Goal: Book appointment/travel/reservation

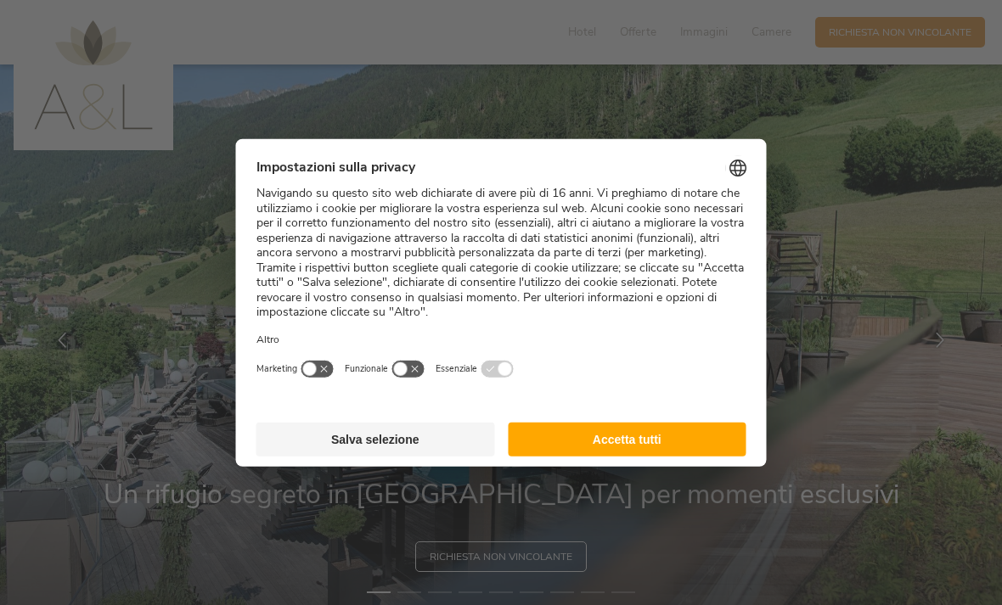
click at [702, 429] on button "Accetta tutti" at bounding box center [627, 440] width 239 height 34
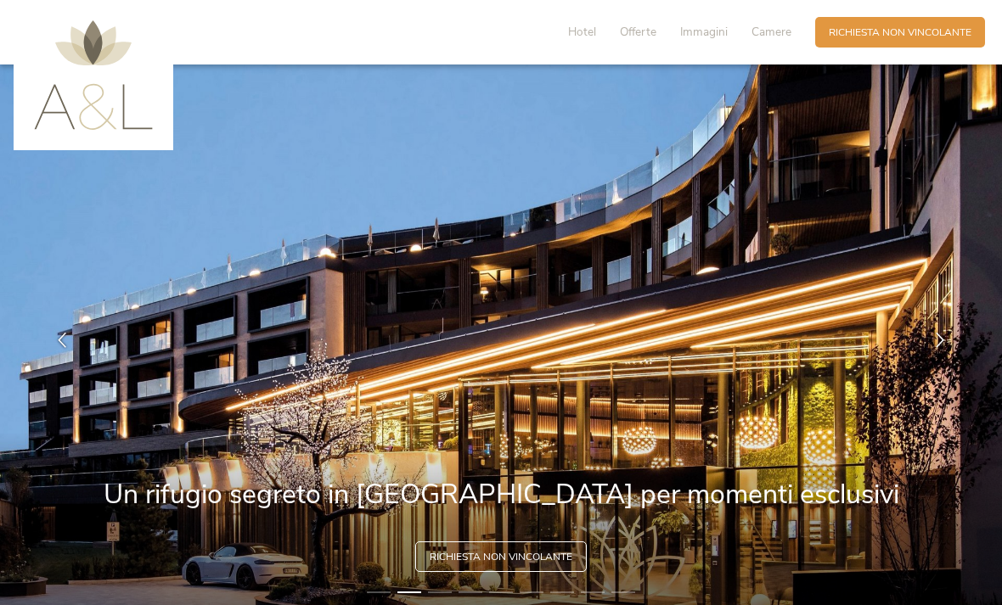
click at [771, 25] on span "Camere" at bounding box center [771, 32] width 40 height 16
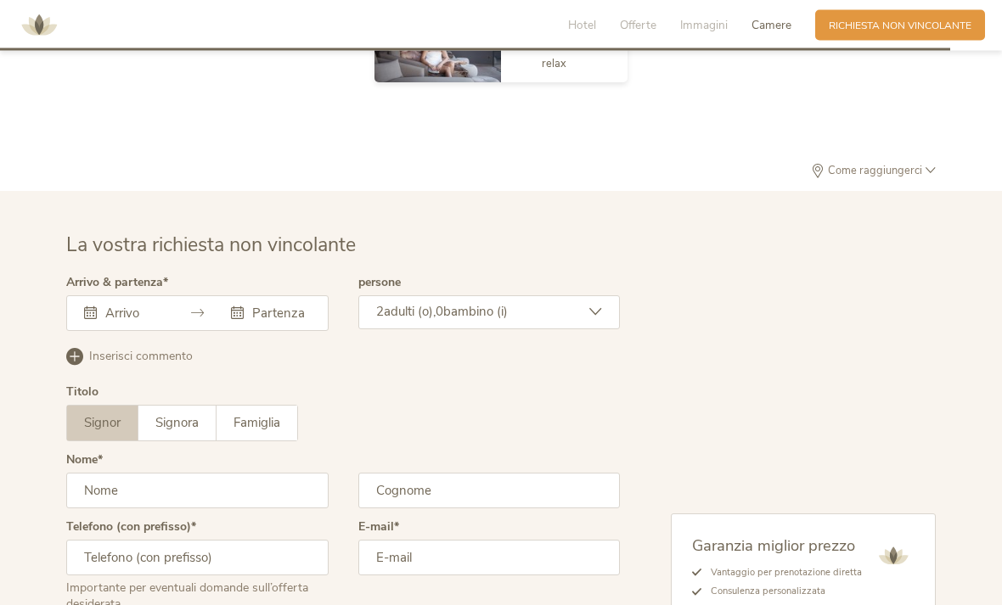
scroll to position [4046, 0]
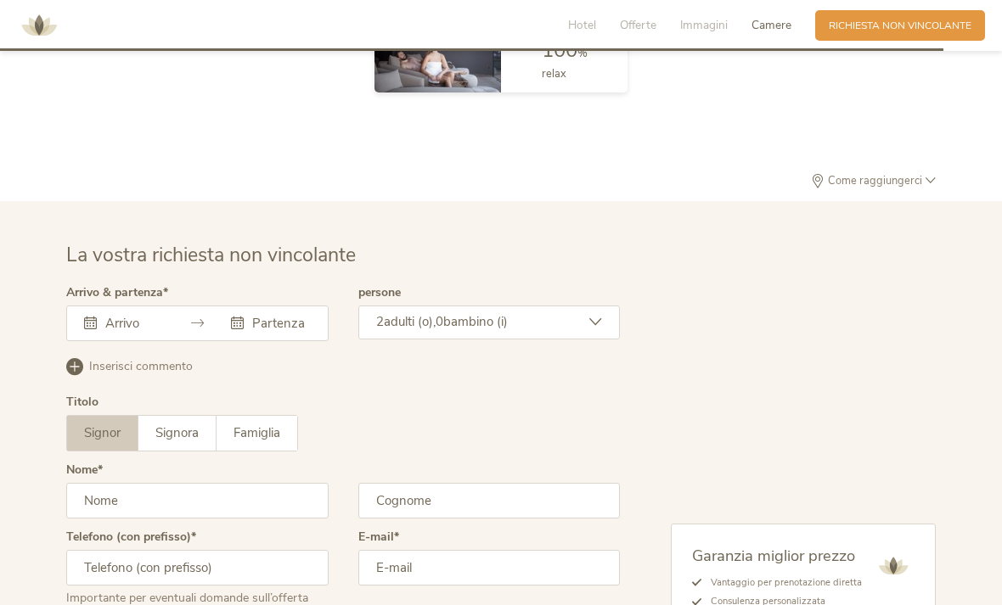
click at [120, 341] on div "[DATE] Lun Mar Mer Gio Ven Sab Dom 28 29 30 31 1 2 3 4 5 6 7 8 9 10 11 12 13 14…" at bounding box center [197, 324] width 262 height 36
click at [93, 329] on icon at bounding box center [90, 323] width 13 height 13
click at [90, 329] on icon at bounding box center [90, 323] width 13 height 13
click at [140, 341] on div "Questo campo non può essere lasciato vuoto. [DATE] Lun Mar Mer Gio Ven Sab Dom …" at bounding box center [197, 324] width 262 height 36
click at [92, 329] on icon at bounding box center [90, 323] width 13 height 13
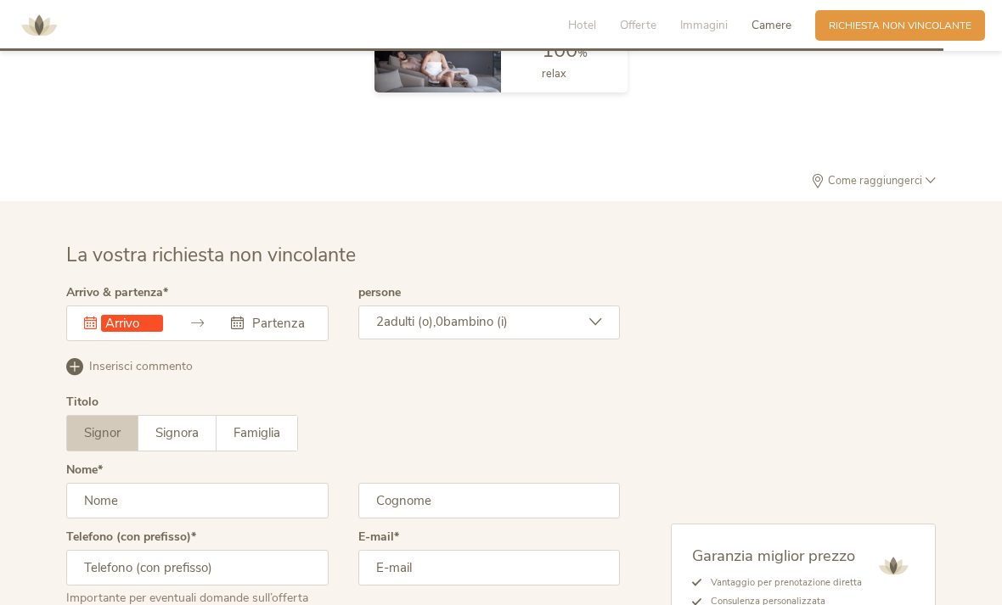
click at [160, 341] on div "Questo campo non può essere lasciato vuoto. [DATE] Lun Mar Mer Gio Ven Sab Dom …" at bounding box center [197, 324] width 262 height 36
click at [154, 332] on input "text" at bounding box center [132, 323] width 62 height 17
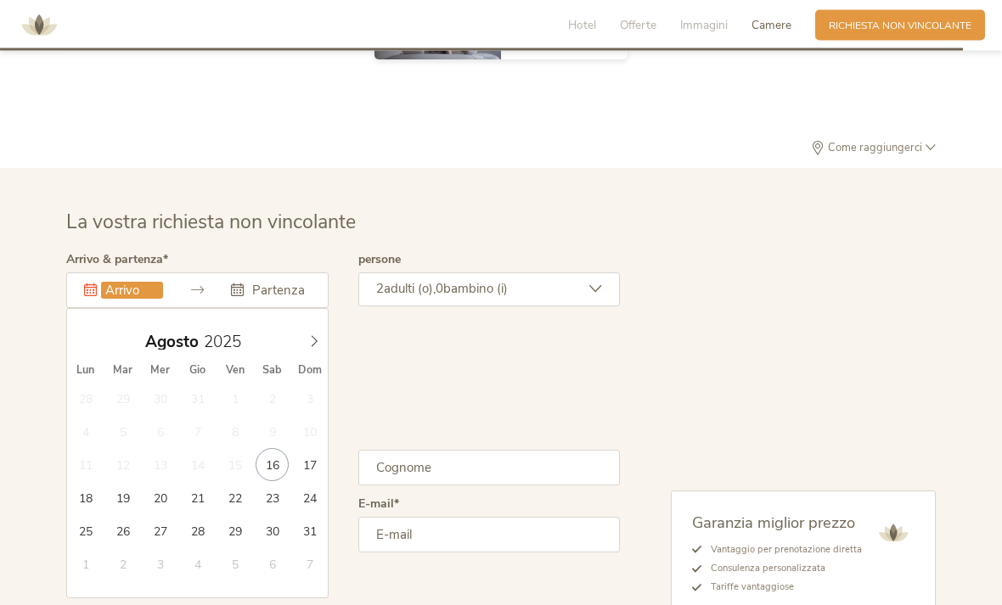
scroll to position [4079, 0]
click at [313, 347] on icon at bounding box center [315, 341] width 6 height 11
click at [308, 347] on icon at bounding box center [314, 341] width 12 height 12
click at [310, 347] on icon at bounding box center [314, 341] width 12 height 12
click at [315, 347] on icon at bounding box center [314, 341] width 12 height 12
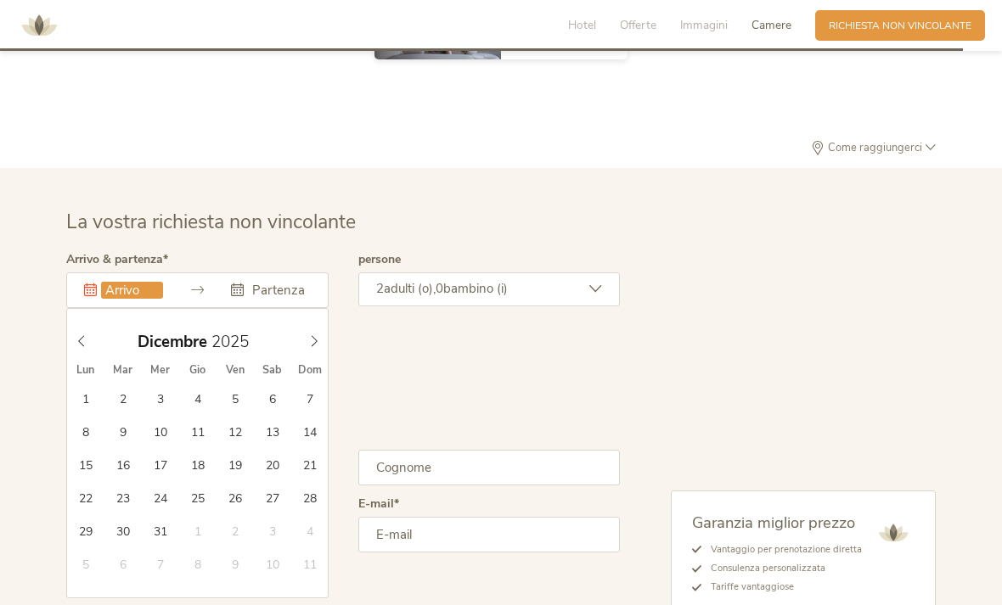
type input "[DATE]"
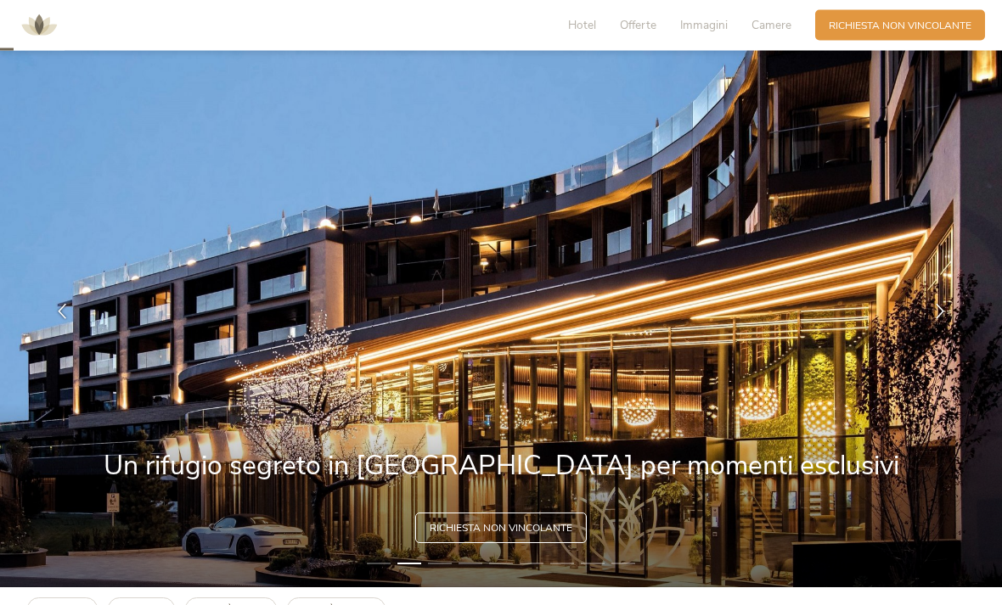
scroll to position [0, 0]
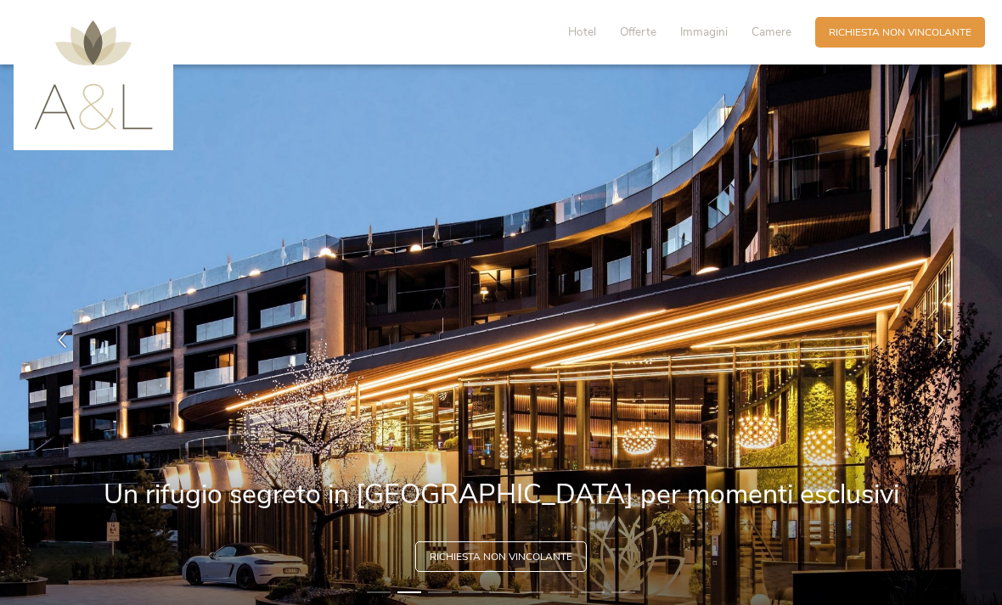
click at [767, 29] on span "Camere" at bounding box center [771, 32] width 40 height 16
click at [574, 27] on span "Hotel" at bounding box center [582, 32] width 28 height 16
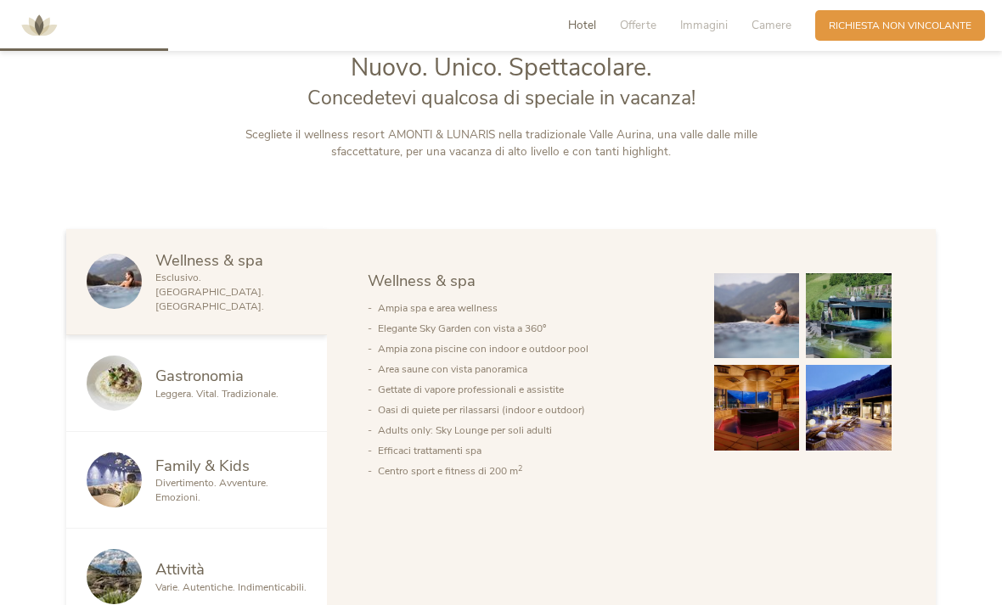
scroll to position [720, 0]
